Goal: Information Seeking & Learning: Learn about a topic

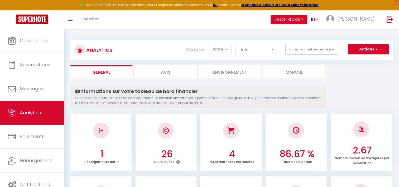
select select "2025"
click at [321, 52] on button "Filtrer par hébergement" at bounding box center [311, 49] width 53 height 11
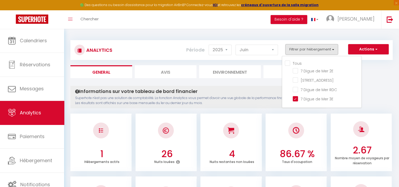
click at [378, 77] on ul "General Avis Environnement Marché" at bounding box center [231, 71] width 322 height 13
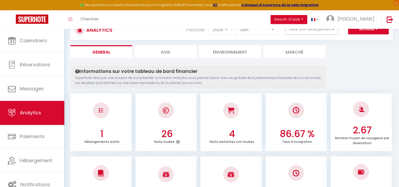
scroll to position [14, 0]
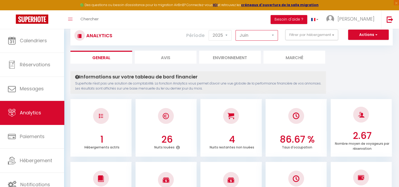
click at [269, 35] on select "[PERSON_NAME] Mars [PERSON_NAME] Juin Juillet Août Septembre Octobre Novembre D…" at bounding box center [256, 35] width 42 height 11
select select "5"
click at [236, 30] on select "[PERSON_NAME] Mars [PERSON_NAME] Juin Juillet Août Septembre Octobre Novembre D…" at bounding box center [256, 35] width 42 height 11
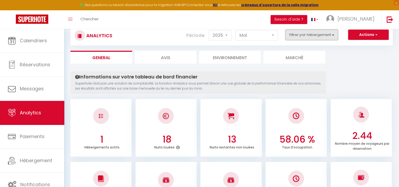
click at [335, 36] on button "Filtrer par hébergement" at bounding box center [311, 35] width 53 height 11
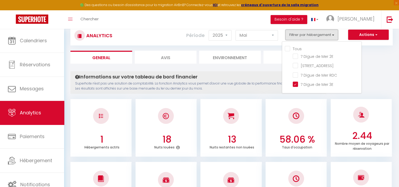
click at [335, 36] on button "Filtrer par hébergement" at bounding box center [311, 35] width 53 height 11
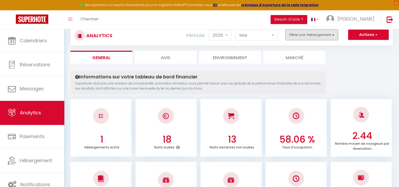
click at [335, 36] on button "Filtrer par hébergement" at bounding box center [311, 35] width 53 height 11
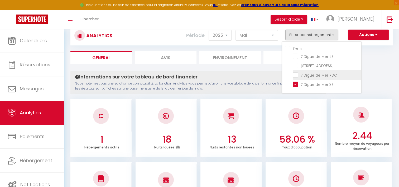
click at [295, 74] on RDC "checkbox" at bounding box center [327, 74] width 69 height 5
checkbox RDC "true"
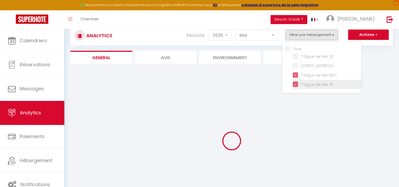
click at [297, 84] on 3E "checkbox" at bounding box center [327, 83] width 69 height 5
checkbox 3E "false"
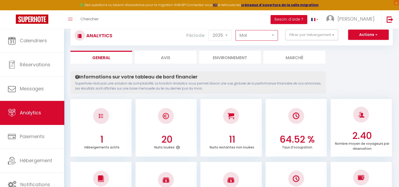
click at [269, 32] on select "[PERSON_NAME] Mars [PERSON_NAME] Juin Juillet Août Septembre Octobre Novembre D…" at bounding box center [256, 35] width 42 height 11
click at [236, 30] on select "[PERSON_NAME] Mars [PERSON_NAME] Juin Juillet Août Septembre Octobre Novembre D…" at bounding box center [256, 35] width 42 height 11
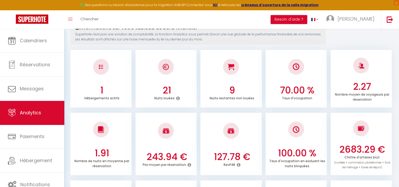
scroll to position [0, 0]
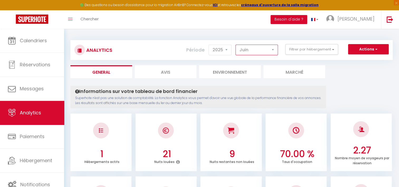
drag, startPoint x: 267, startPoint y: 49, endPoint x: 261, endPoint y: 55, distance: 8.8
click at [267, 49] on select "[PERSON_NAME] Mars [PERSON_NAME] Juin Juillet Août Septembre Octobre Novembre D…" at bounding box center [256, 50] width 42 height 11
click at [236, 45] on select "[PERSON_NAME] Mars [PERSON_NAME] Juin Juillet Août Septembre Octobre Novembre D…" at bounding box center [256, 50] width 42 height 11
click at [253, 50] on select "[PERSON_NAME] Mars [PERSON_NAME] Juin Juillet Août Septembre Octobre Novembre D…" at bounding box center [256, 50] width 42 height 11
click at [236, 45] on select "[PERSON_NAME] Mars [PERSON_NAME] Juin Juillet Août Septembre Octobre Novembre D…" at bounding box center [256, 50] width 42 height 11
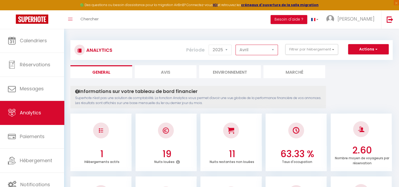
drag, startPoint x: 259, startPoint y: 47, endPoint x: 256, endPoint y: 51, distance: 4.9
click at [259, 47] on select "[PERSON_NAME] Mars [PERSON_NAME] Juin Juillet Août Septembre Octobre Novembre D…" at bounding box center [256, 50] width 42 height 11
click at [236, 45] on select "[PERSON_NAME] Mars [PERSON_NAME] Juin Juillet Août Septembre Octobre Novembre D…" at bounding box center [256, 50] width 42 height 11
click at [271, 51] on select "[PERSON_NAME] Mars [PERSON_NAME] Juin Juillet Août Septembre Octobre Novembre D…" at bounding box center [256, 50] width 42 height 11
click at [236, 45] on select "[PERSON_NAME] Mars [PERSON_NAME] Juin Juillet Août Septembre Octobre Novembre D…" at bounding box center [256, 50] width 42 height 11
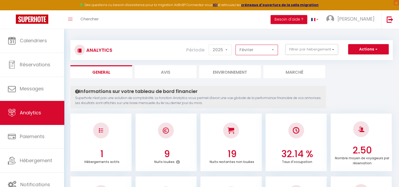
click at [256, 50] on select "[PERSON_NAME] Mars [PERSON_NAME] Juin Juillet Août Septembre Octobre Novembre D…" at bounding box center [256, 50] width 42 height 11
select select "1"
click at [236, 45] on select "[PERSON_NAME] Mars [PERSON_NAME] Juin Juillet Août Septembre Octobre Novembre D…" at bounding box center [256, 50] width 42 height 11
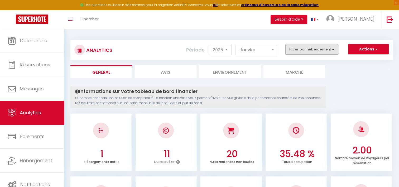
click at [319, 51] on button "Filtrer par hébergement" at bounding box center [311, 49] width 53 height 11
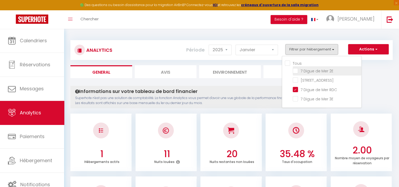
click at [296, 71] on 2E "checkbox" at bounding box center [327, 70] width 69 height 5
checkbox 2E "true"
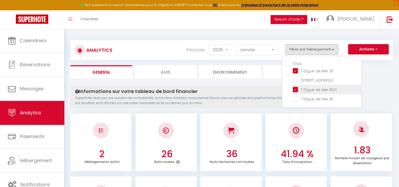
click at [294, 90] on RDC "checkbox" at bounding box center [327, 88] width 69 height 5
checkbox RDC "false"
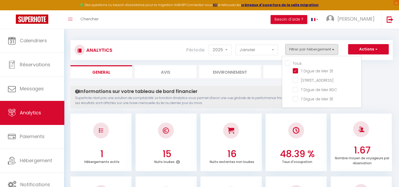
click at [369, 69] on ul "General Avis Environnement Marché" at bounding box center [231, 71] width 322 height 13
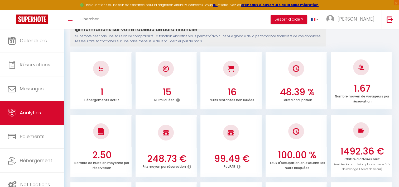
scroll to position [62, 0]
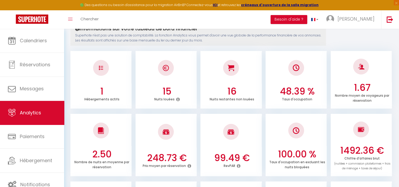
click at [238, 165] on icon at bounding box center [239, 165] width 4 height 4
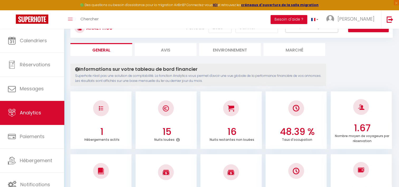
scroll to position [0, 0]
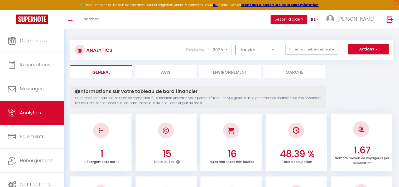
click at [268, 50] on select "[PERSON_NAME] Mars [PERSON_NAME] Juin Juillet Août Septembre Octobre Novembre D…" at bounding box center [256, 50] width 42 height 11
click at [236, 45] on select "[PERSON_NAME] Mars [PERSON_NAME] Juin Juillet Août Septembre Octobre Novembre D…" at bounding box center [256, 50] width 42 height 11
click at [260, 52] on select "[PERSON_NAME] Mars [PERSON_NAME] Juin Juillet Août Septembre Octobre Novembre D…" at bounding box center [256, 50] width 42 height 11
click at [236, 45] on select "[PERSON_NAME] Mars [PERSON_NAME] Juin Juillet Août Septembre Octobre Novembre D…" at bounding box center [256, 50] width 42 height 11
click at [267, 47] on select "[PERSON_NAME] Mars [PERSON_NAME] Juin Juillet Août Septembre Octobre Novembre D…" at bounding box center [256, 50] width 42 height 11
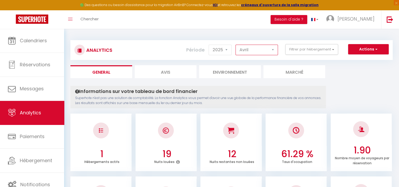
click at [236, 45] on select "[PERSON_NAME] Mars [PERSON_NAME] Juin Juillet Août Septembre Octobre Novembre D…" at bounding box center [256, 50] width 42 height 11
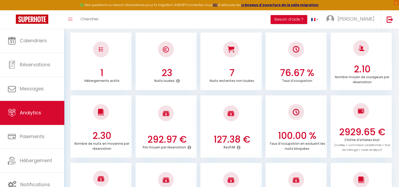
scroll to position [2, 0]
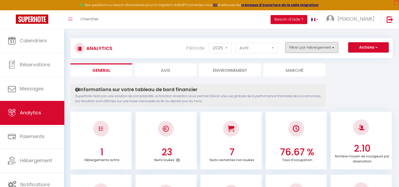
click at [309, 52] on button "Filtrer par hébergement" at bounding box center [311, 47] width 53 height 11
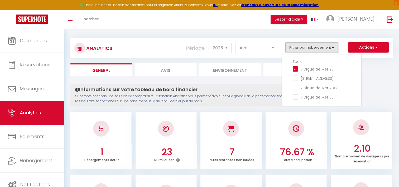
click at [309, 52] on button "Filtrer par hébergement" at bounding box center [311, 47] width 53 height 11
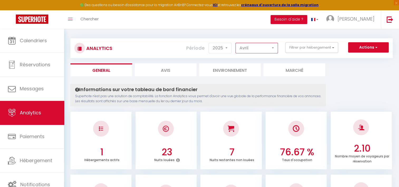
click at [266, 47] on select "[PERSON_NAME] Mars [PERSON_NAME] Juin Juillet Août Septembre Octobre Novembre D…" at bounding box center [256, 48] width 42 height 11
click at [236, 43] on select "[PERSON_NAME] Mars [PERSON_NAME] Juin Juillet Août Septembre Octobre Novembre D…" at bounding box center [256, 48] width 42 height 11
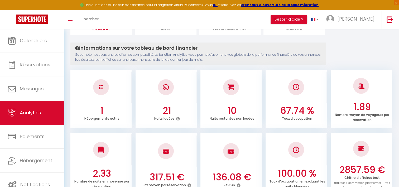
scroll to position [0, 0]
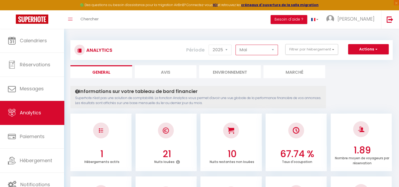
click at [262, 52] on select "[PERSON_NAME] Mars [PERSON_NAME] Juin Juillet Août Septembre Octobre Novembre D…" at bounding box center [256, 50] width 42 height 11
click at [236, 45] on select "[PERSON_NAME] Mars [PERSON_NAME] Juin Juillet Août Septembre Octobre Novembre D…" at bounding box center [256, 50] width 42 height 11
click at [261, 51] on select "[PERSON_NAME] Mars [PERSON_NAME] Juin Juillet Août Septembre Octobre Novembre D…" at bounding box center [256, 50] width 42 height 11
click at [236, 45] on select "[PERSON_NAME] Mars [PERSON_NAME] Juin Juillet Août Septembre Octobre Novembre D…" at bounding box center [256, 50] width 42 height 11
click at [259, 49] on select "[PERSON_NAME] Mars [PERSON_NAME] Juin Juillet Août Septembre Octobre Novembre D…" at bounding box center [256, 50] width 42 height 11
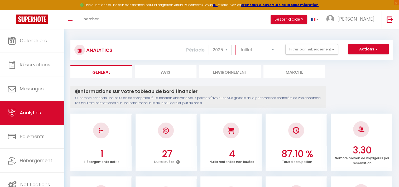
select select "8"
click at [236, 45] on select "[PERSON_NAME] Mars [PERSON_NAME] Juin Juillet Août Septembre Octobre Novembre D…" at bounding box center [256, 50] width 42 height 11
click at [224, 50] on select "2014 2015 2016 2017 2018 2019 2020 2021 2022 2023 2024 2025 2026 2027" at bounding box center [220, 50] width 23 height 11
select select "2024"
click at [210, 45] on select "2014 2015 2016 2017 2018 2019 2020 2021 2022 2023 2024 2025 2026 2027" at bounding box center [220, 50] width 23 height 11
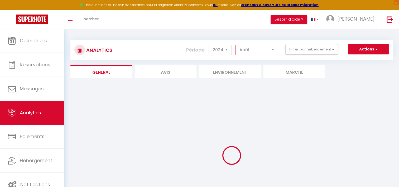
click at [267, 47] on select "[PERSON_NAME] Mars [PERSON_NAME] Juin Juillet Août Septembre Octobre Novembre D…" at bounding box center [256, 50] width 42 height 11
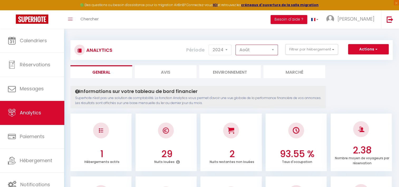
select select "12"
click at [236, 45] on select "[PERSON_NAME] Mars [PERSON_NAME] Juin Juillet Août Septembre Octobre Novembre D…" at bounding box center [256, 50] width 42 height 11
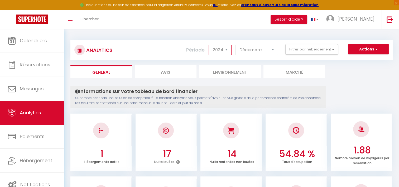
click at [224, 50] on select "2014 2015 2016 2017 2018 2019 2020 2021 2022 2023 2024 2025 2026 2027" at bounding box center [220, 50] width 23 height 11
select select "2025"
click at [210, 45] on select "2014 2015 2016 2017 2018 2019 2020 2021 2022 2023 2024 2025 2026 2027" at bounding box center [220, 50] width 23 height 11
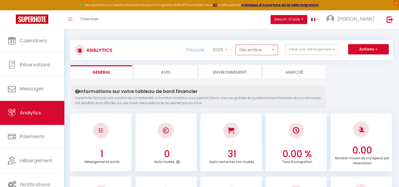
click at [247, 50] on select "[PERSON_NAME] Mars [PERSON_NAME] Juin Juillet Août Septembre Octobre Novembre D…" at bounding box center [256, 50] width 42 height 11
click at [236, 45] on select "[PERSON_NAME] Mars [PERSON_NAME] Juin Juillet Août Septembre Octobre Novembre D…" at bounding box center [256, 50] width 42 height 11
drag, startPoint x: 268, startPoint y: 52, endPoint x: 265, endPoint y: 55, distance: 4.7
click at [268, 52] on select "[PERSON_NAME] Mars [PERSON_NAME] Juin Juillet Août Septembre Octobre Novembre D…" at bounding box center [256, 50] width 42 height 11
select select "3"
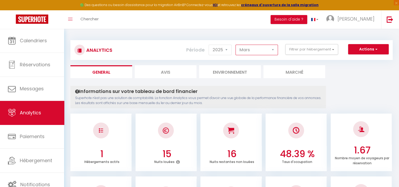
click at [236, 45] on select "[PERSON_NAME] Mars [PERSON_NAME] Juin Juillet Août Septembre Octobre Novembre D…" at bounding box center [256, 50] width 42 height 11
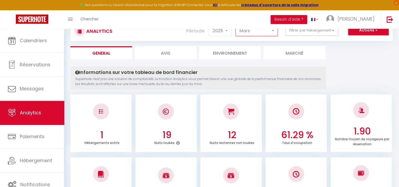
scroll to position [12, 0]
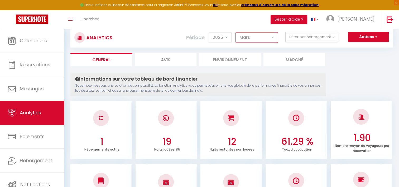
click at [270, 38] on select "[PERSON_NAME] Mars [PERSON_NAME] Juin Juillet Août Septembre Octobre Novembre D…" at bounding box center [256, 37] width 42 height 11
click at [298, 42] on div "Actions Génération SuperConciergerie Génération SuperAnalyzer Génération SuperE…" at bounding box center [258, 38] width 268 height 12
click at [303, 36] on button "Filtrer par hébergement" at bounding box center [311, 37] width 53 height 11
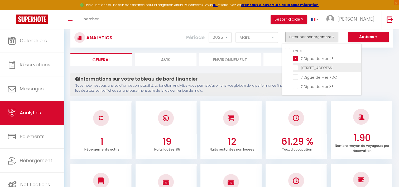
click at [294, 67] on Flandre "checkbox" at bounding box center [327, 67] width 69 height 5
checkbox Flandre "true"
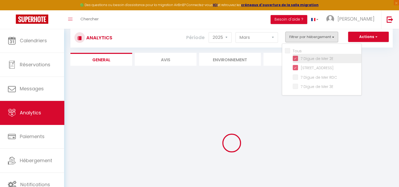
click at [297, 59] on 2E "checkbox" at bounding box center [327, 57] width 69 height 5
checkbox 2E "false"
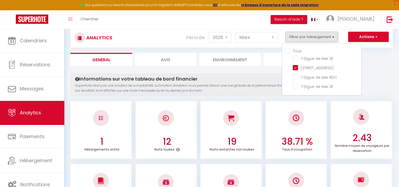
click at [384, 59] on ul "General Avis Environnement Marché" at bounding box center [231, 59] width 322 height 13
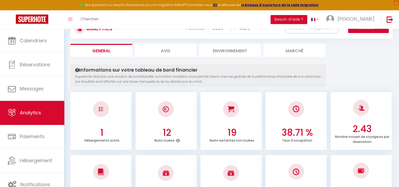
scroll to position [0, 0]
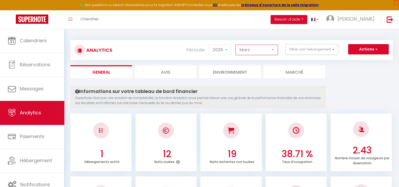
click at [256, 50] on select "[PERSON_NAME] Mars [PERSON_NAME] Juin Juillet Août Septembre Octobre Novembre D…" at bounding box center [256, 50] width 42 height 11
click at [236, 45] on select "[PERSON_NAME] Mars [PERSON_NAME] Juin Juillet Août Septembre Octobre Novembre D…" at bounding box center [256, 50] width 42 height 11
click at [245, 53] on select "[PERSON_NAME] Mars [PERSON_NAME] Juin Juillet Août Septembre Octobre Novembre D…" at bounding box center [256, 50] width 42 height 11
click at [236, 45] on select "[PERSON_NAME] Mars [PERSON_NAME] Juin Juillet Août Septembre Octobre Novembre D…" at bounding box center [256, 50] width 42 height 11
click at [246, 47] on select "[PERSON_NAME] Mars [PERSON_NAME] Juin Juillet Août Septembre Octobre Novembre D…" at bounding box center [256, 50] width 42 height 11
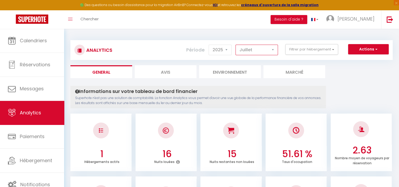
click at [236, 45] on select "[PERSON_NAME] Mars [PERSON_NAME] Juin Juillet Août Septembre Octobre Novembre D…" at bounding box center [256, 50] width 42 height 11
click at [253, 52] on select "[PERSON_NAME] Mars [PERSON_NAME] Juin Juillet Août Septembre Octobre Novembre D…" at bounding box center [256, 50] width 42 height 11
click at [236, 45] on select "[PERSON_NAME] Mars [PERSON_NAME] Juin Juillet Août Septembre Octobre Novembre D…" at bounding box center [256, 50] width 42 height 11
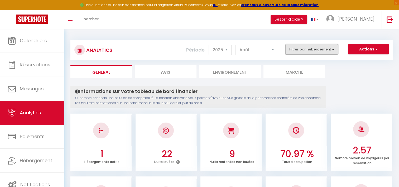
click at [313, 50] on button "Filtrer par hébergement" at bounding box center [311, 49] width 53 height 11
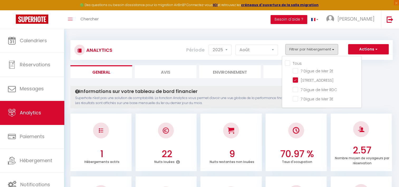
click at [274, 36] on div "Analytics Actions Génération SuperConciergerie Génération SuperAnalyzer Générat…" at bounding box center [231, 47] width 322 height 25
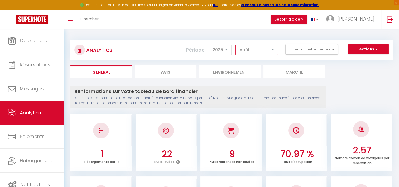
click at [248, 49] on select "[PERSON_NAME] Mars [PERSON_NAME] Juin Juillet Août Septembre Octobre Novembre D…" at bounding box center [256, 50] width 42 height 11
select select "7"
click at [236, 45] on select "[PERSON_NAME] Mars [PERSON_NAME] Juin Juillet Août Septembre Octobre Novembre D…" at bounding box center [256, 50] width 42 height 11
